Goal: Task Accomplishment & Management: Use online tool/utility

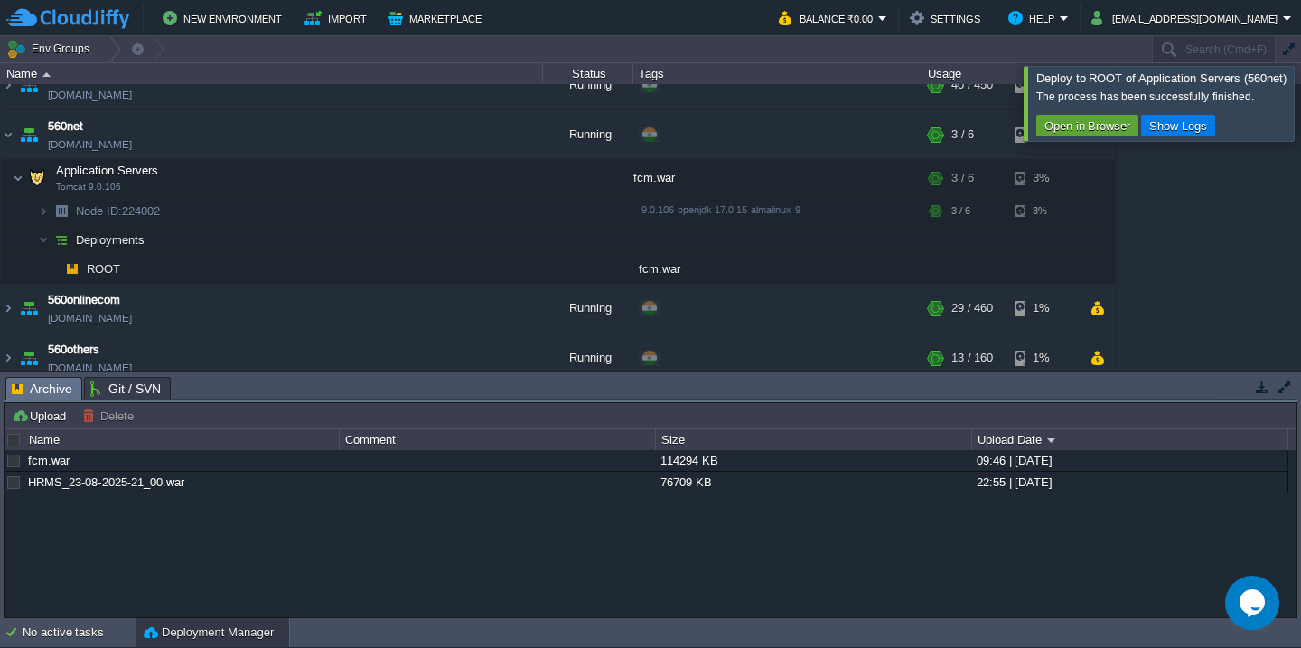
click at [1300, 120] on div at bounding box center [1323, 103] width 0 height 74
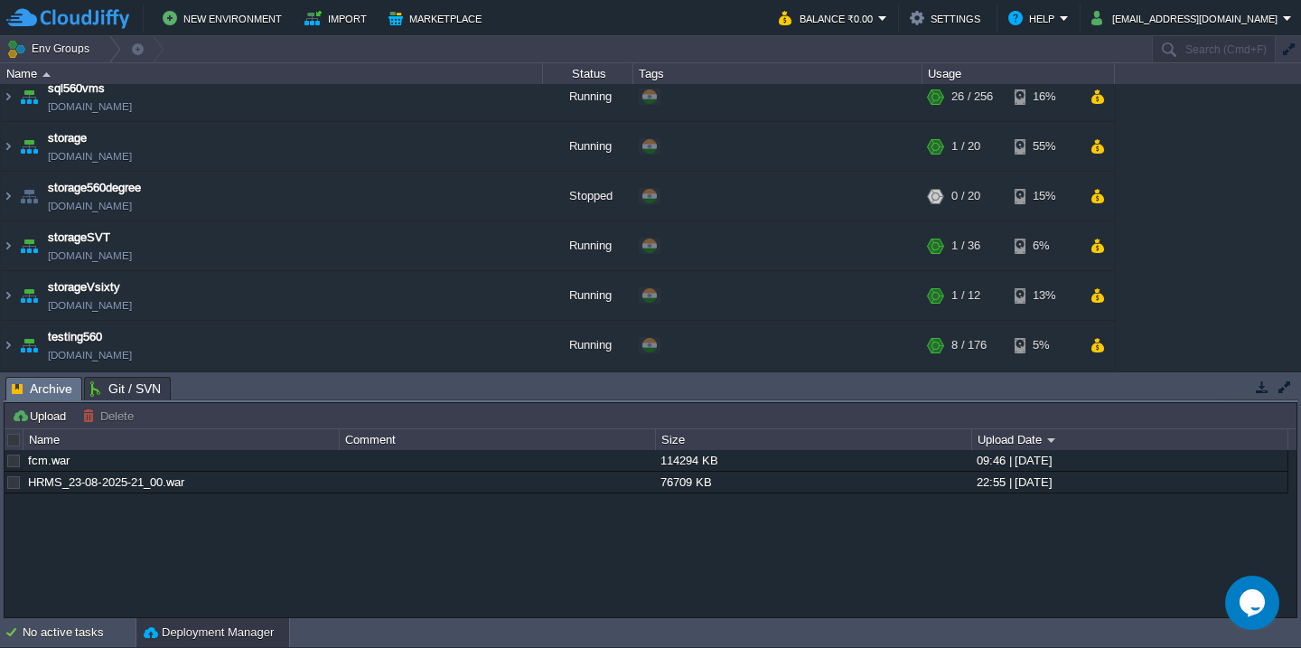
scroll to position [1236, 0]
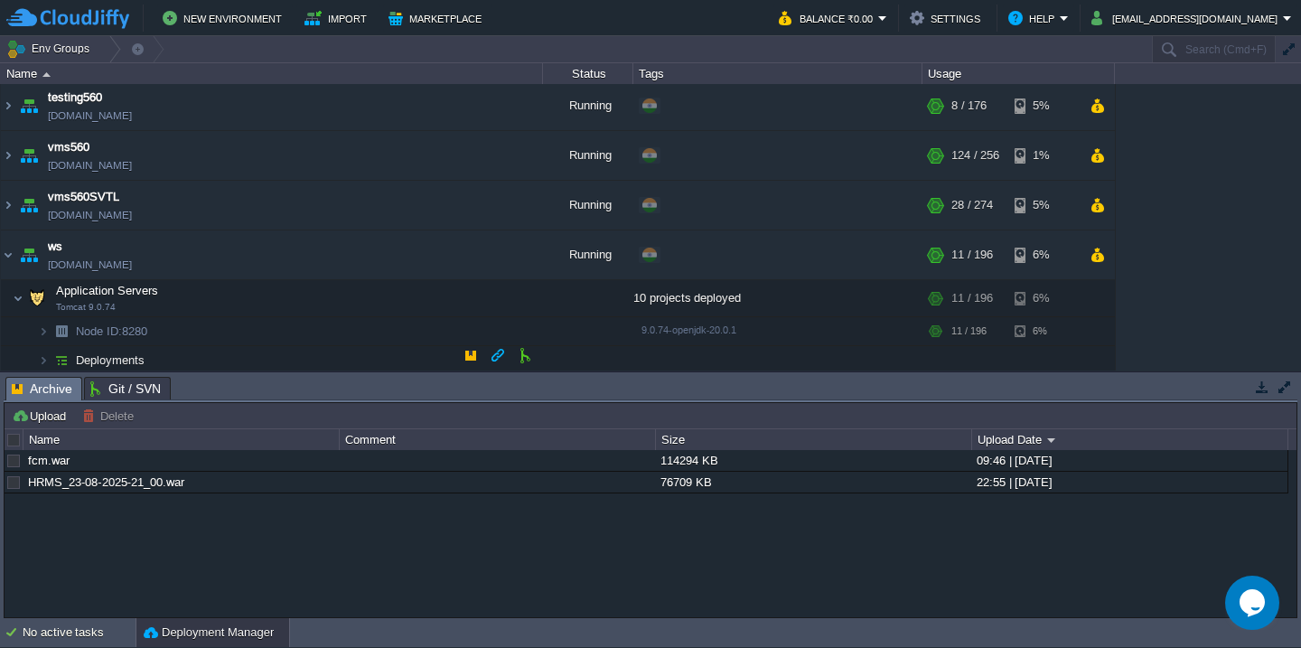
click at [219, 358] on td "Deployments" at bounding box center [272, 360] width 542 height 29
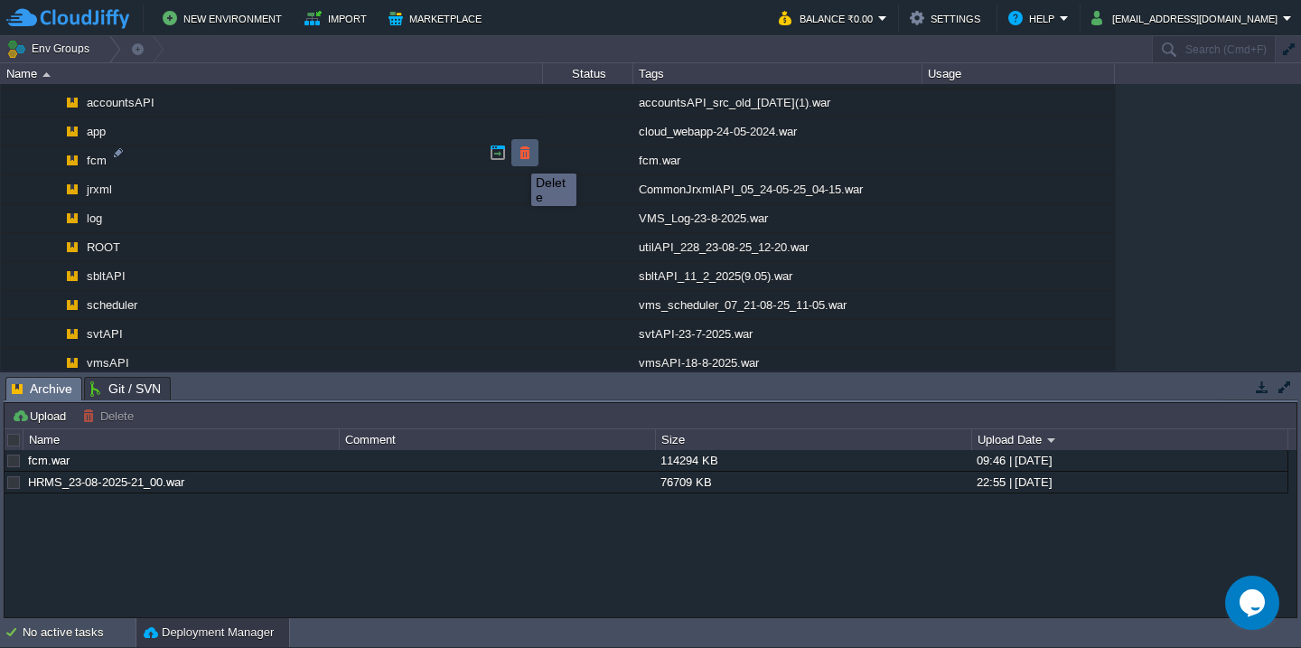
click at [518, 157] on button "button" at bounding box center [525, 153] width 16 height 16
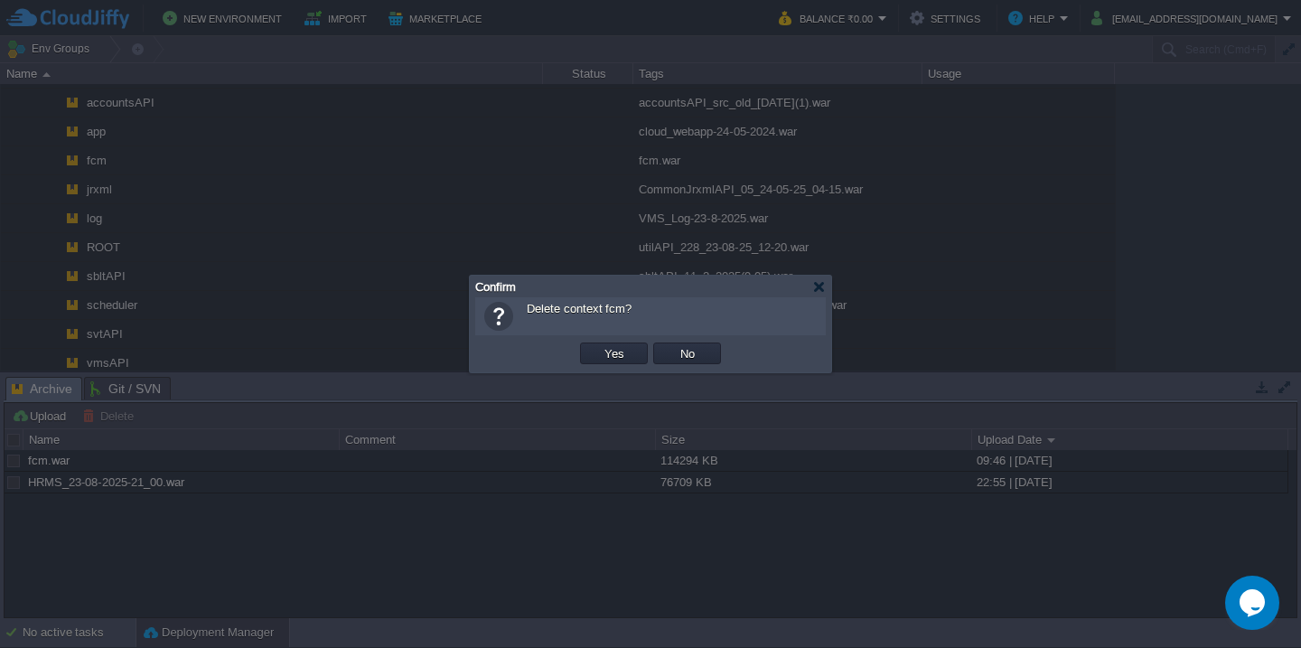
click at [599, 345] on button "Yes" at bounding box center [614, 353] width 31 height 16
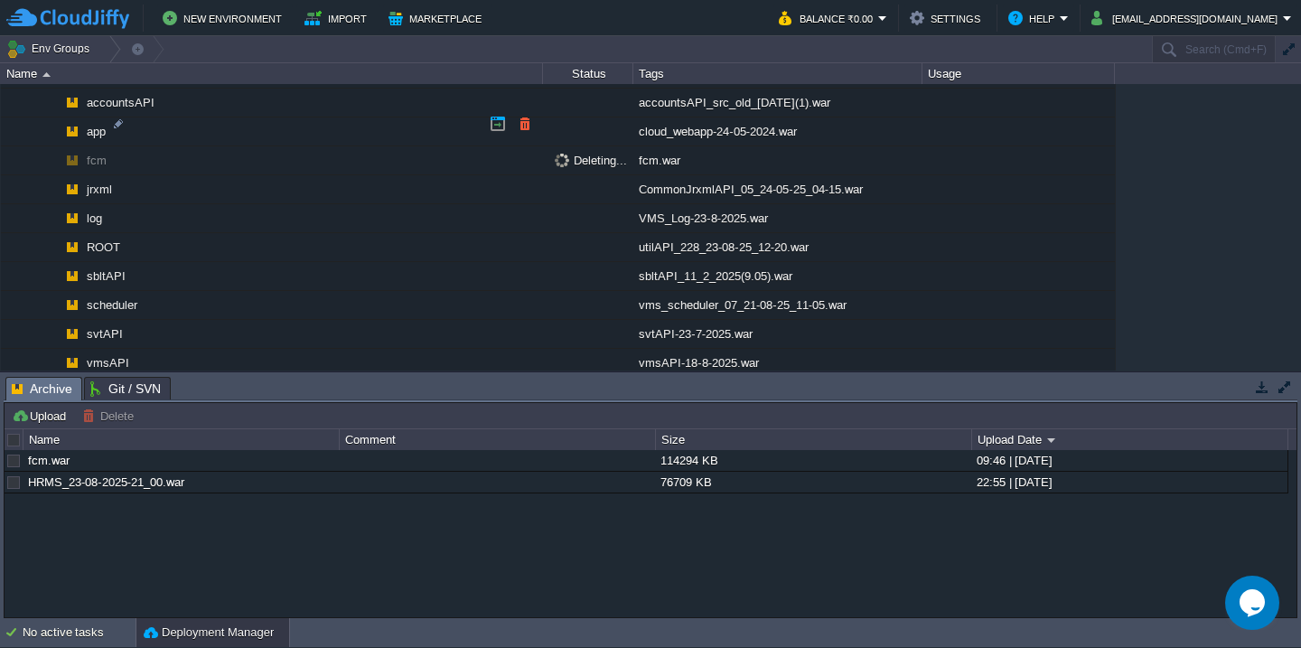
scroll to position [1496, 0]
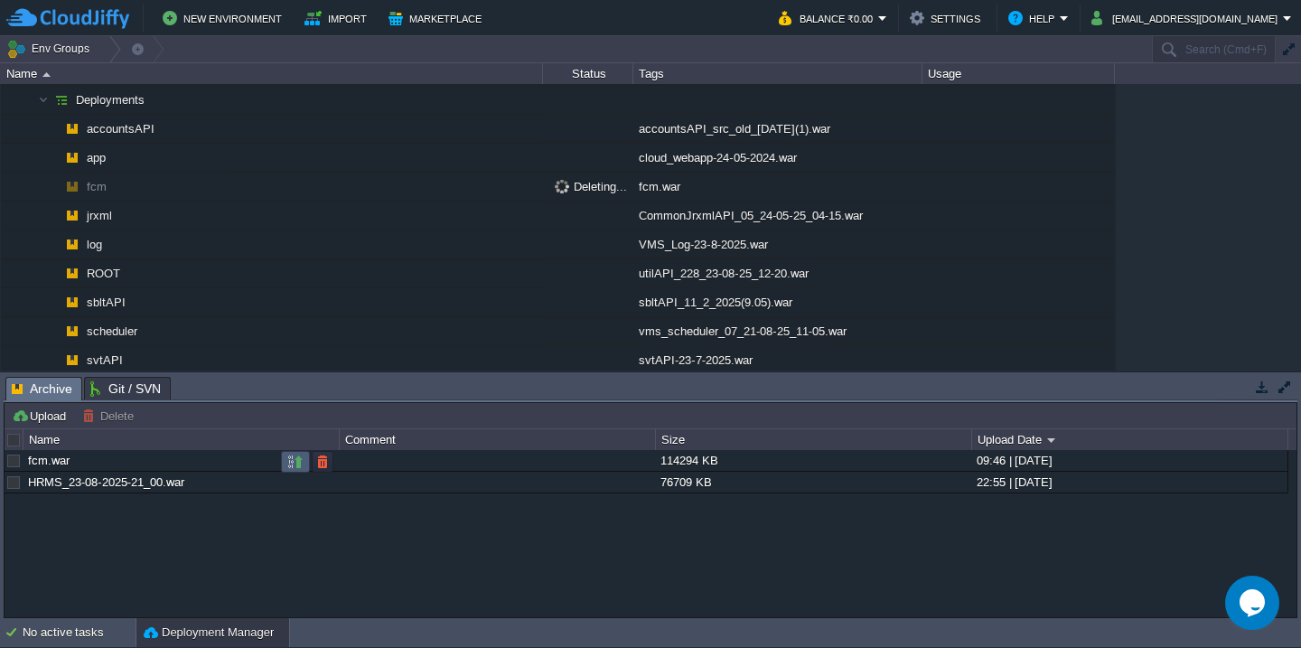
click at [287, 461] on button "button" at bounding box center [295, 462] width 16 height 16
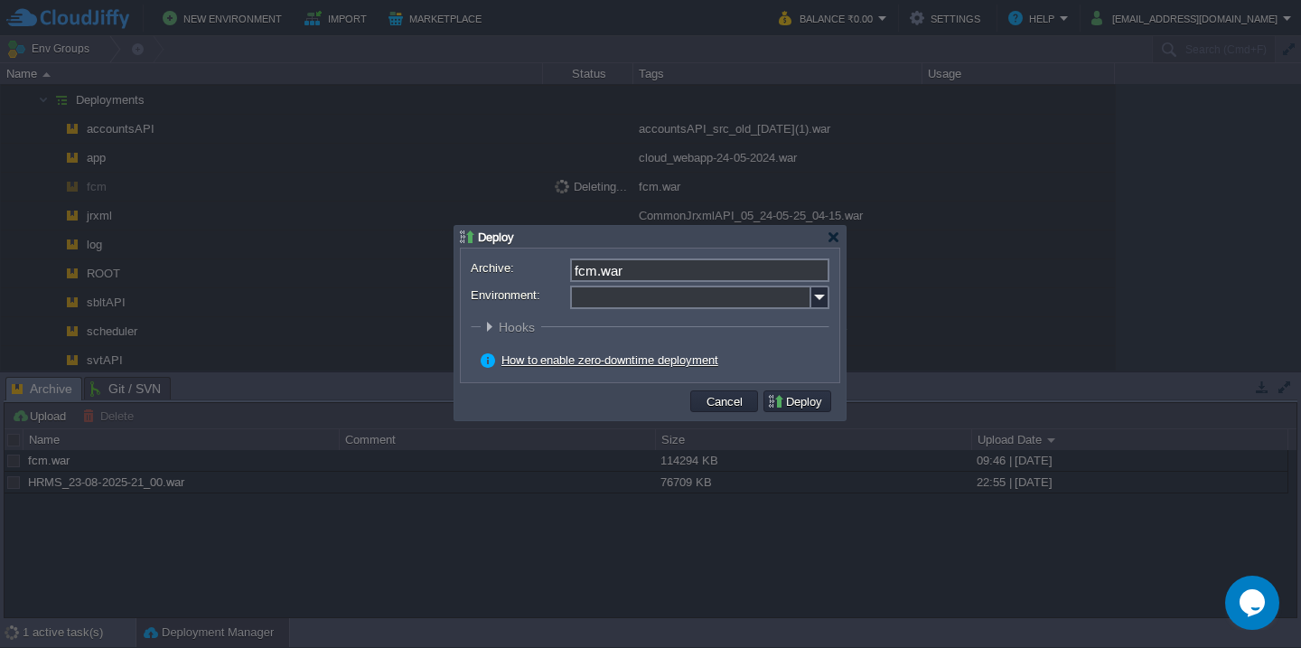
click at [643, 306] on input "Environment:" at bounding box center [690, 297] width 241 height 23
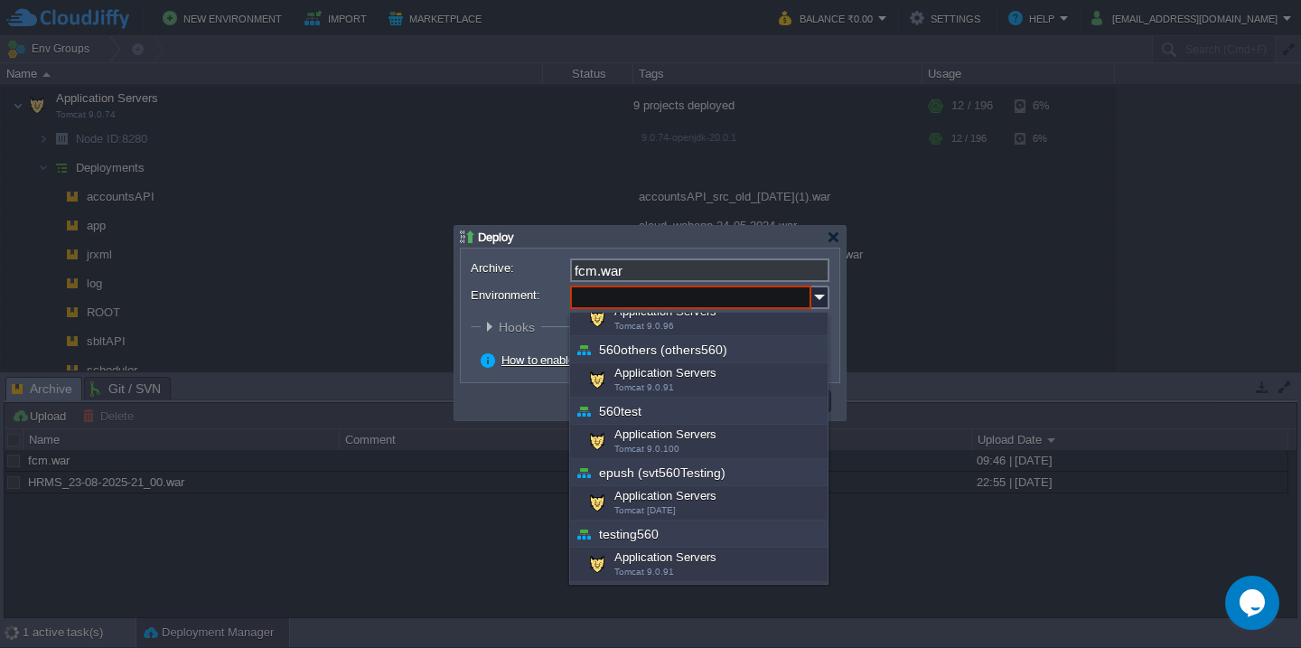
scroll to position [589, 0]
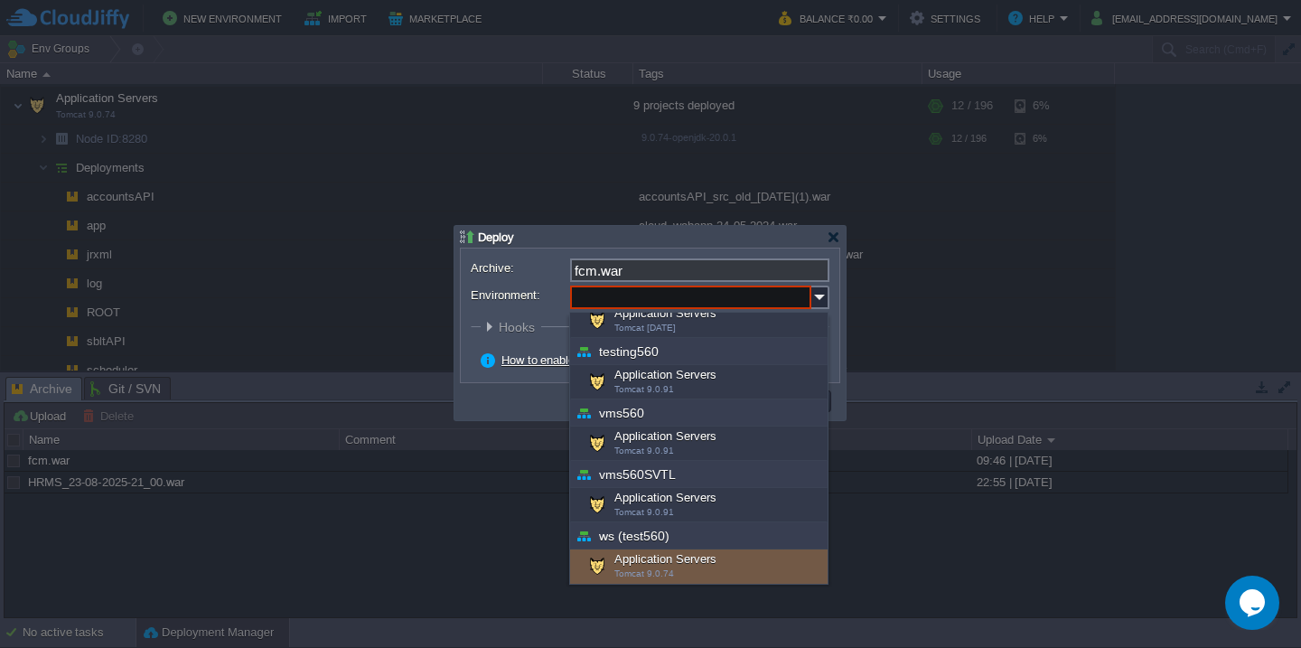
click at [643, 558] on div "Application Servers Tomcat 9.0.74" at bounding box center [699, 566] width 258 height 34
type input "Application Servers (ws (test560))"
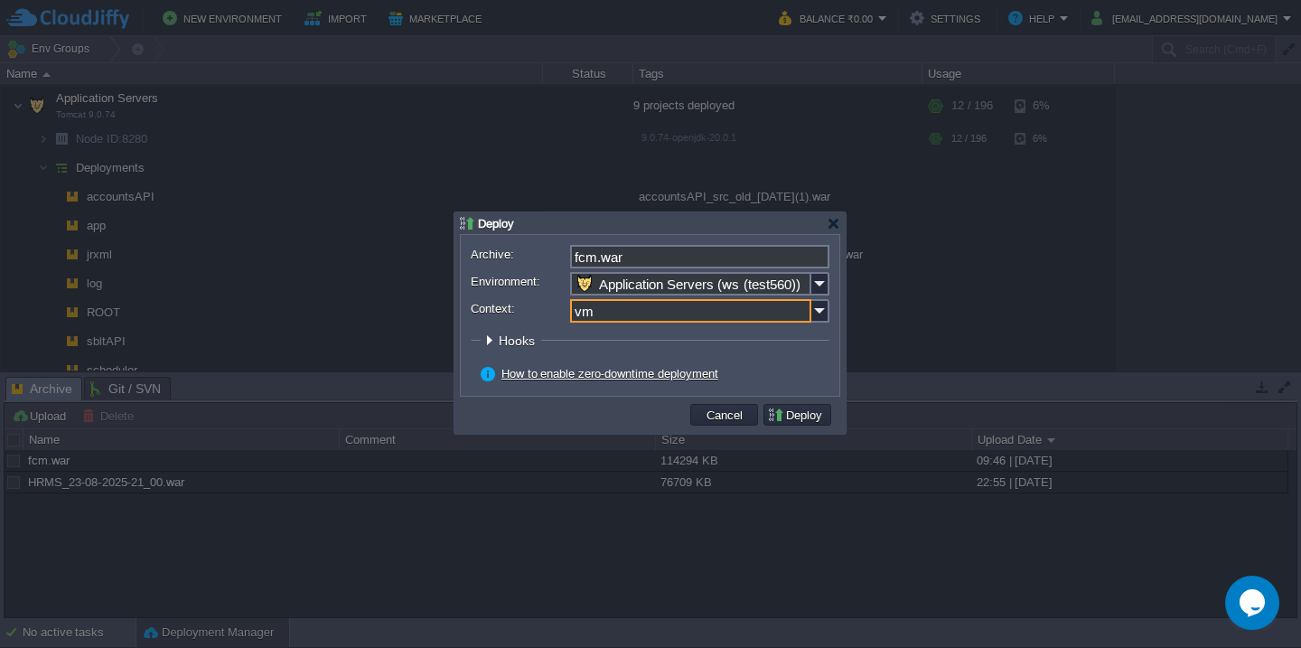
type input "v"
type input "fcm"
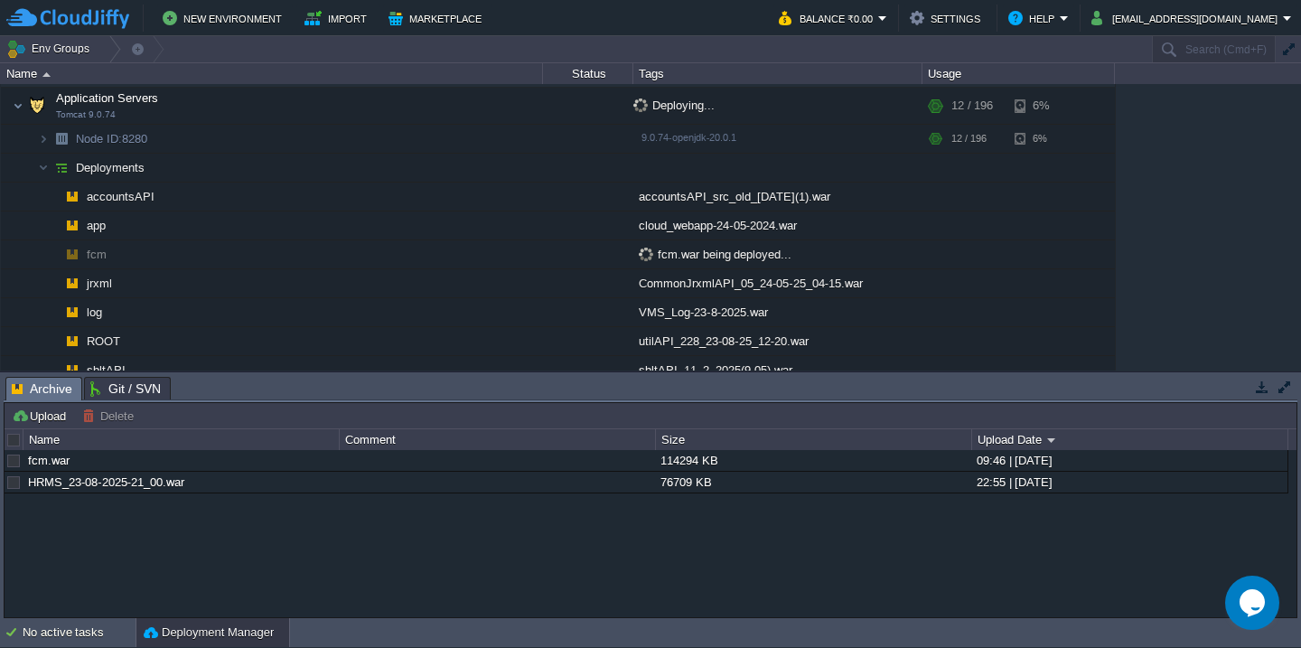
scroll to position [1517, 0]
